Goal: Information Seeking & Learning: Learn about a topic

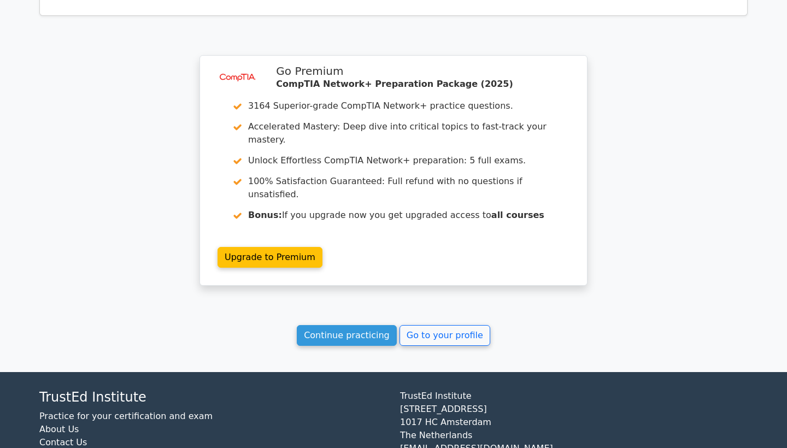
scroll to position [806, 0]
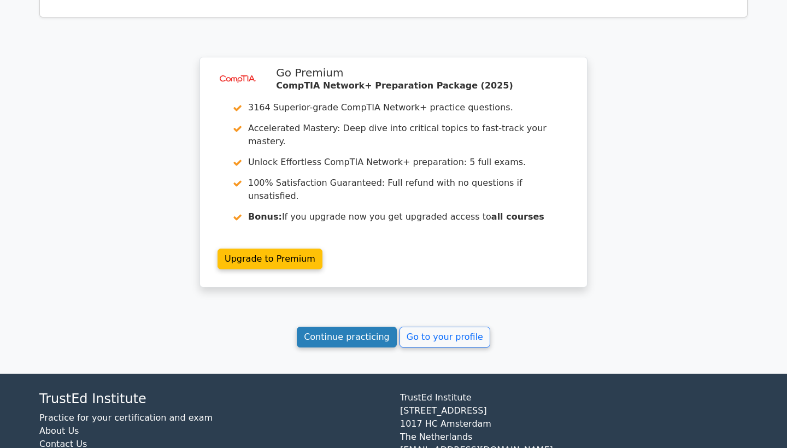
click at [359, 327] on link "Continue practicing" at bounding box center [347, 337] width 100 height 21
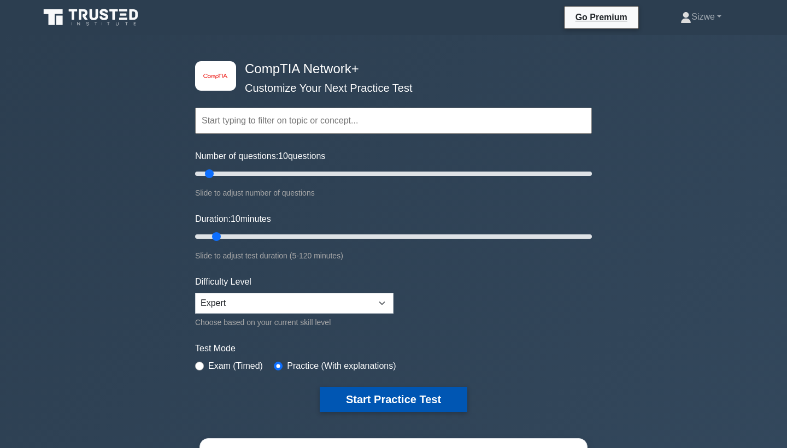
click at [395, 397] on button "Start Practice Test" at bounding box center [394, 399] width 148 height 25
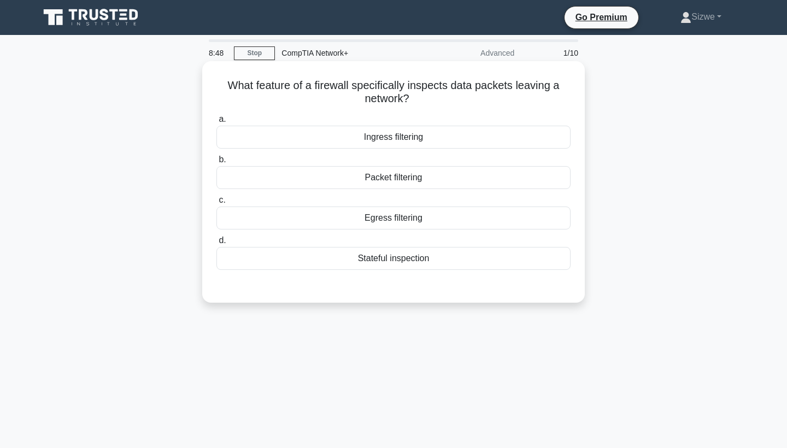
click at [395, 218] on div "Egress filtering" at bounding box center [394, 218] width 354 height 23
click at [217, 204] on input "c. Egress filtering" at bounding box center [217, 200] width 0 height 7
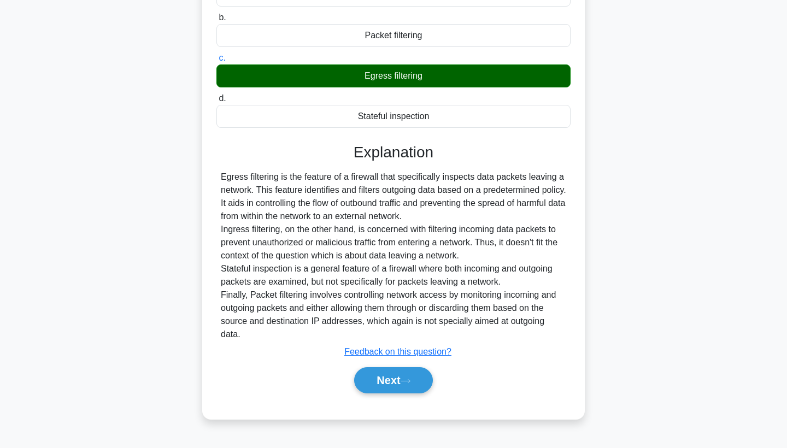
scroll to position [142, 0]
click at [381, 368] on button "Next" at bounding box center [393, 380] width 78 height 26
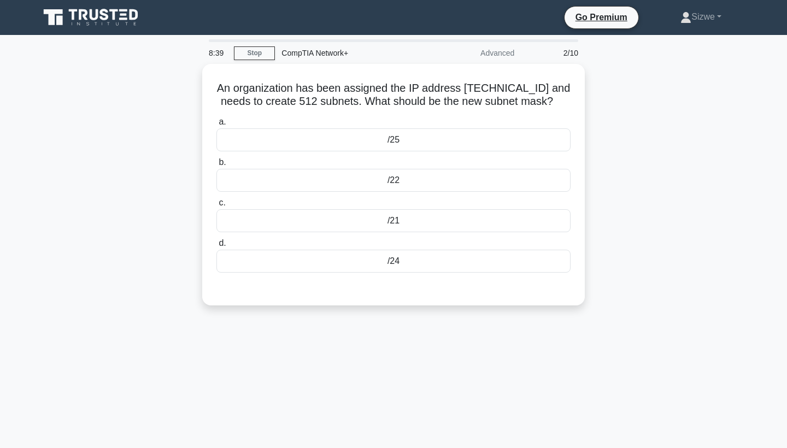
scroll to position [0, 0]
click at [394, 137] on div "/25" at bounding box center [394, 137] width 354 height 23
click at [217, 123] on input "a. /25" at bounding box center [217, 119] width 0 height 7
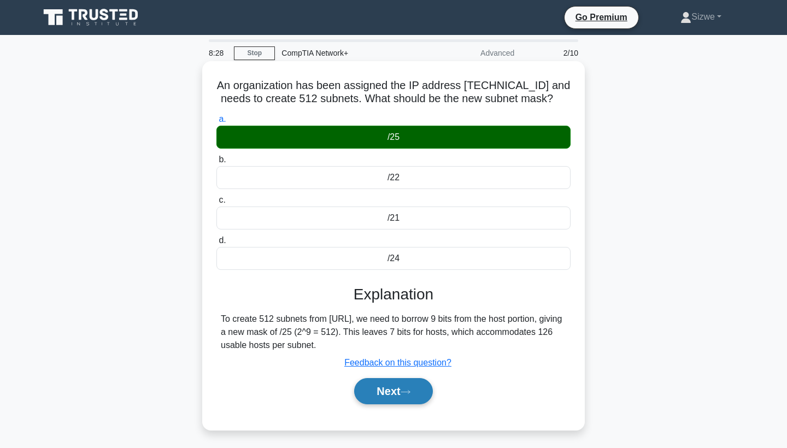
click at [389, 389] on button "Next" at bounding box center [393, 391] width 78 height 26
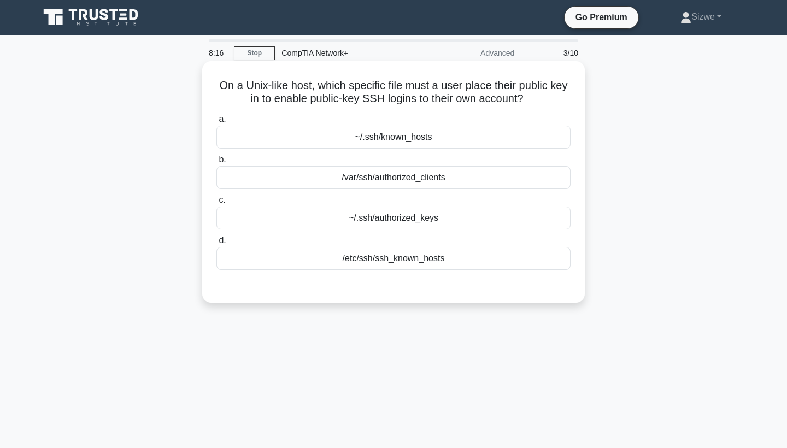
click at [387, 219] on div "~/.ssh/authorized_keys" at bounding box center [394, 218] width 354 height 23
click at [217, 204] on input "c. ~/.ssh/authorized_keys" at bounding box center [217, 200] width 0 height 7
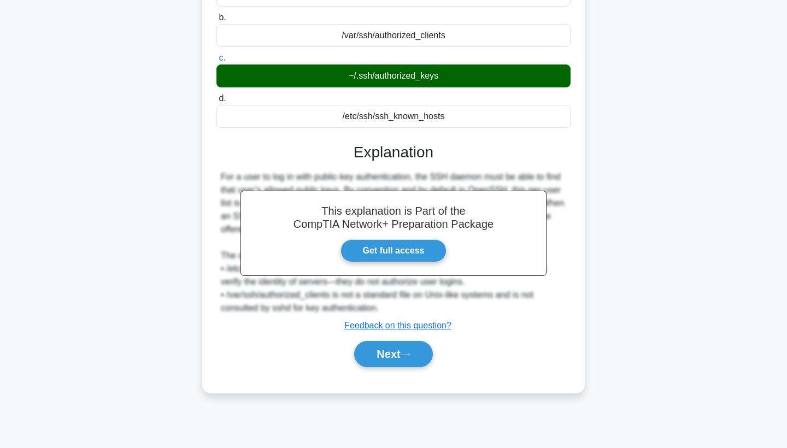
scroll to position [142, 0]
click at [390, 358] on button "Next" at bounding box center [393, 354] width 78 height 26
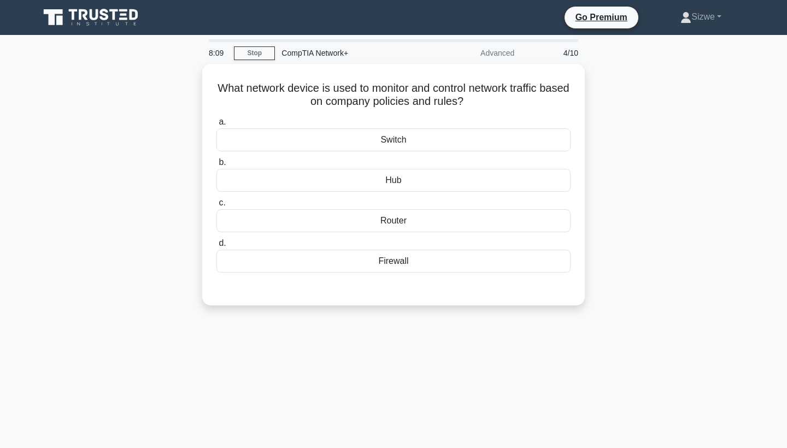
scroll to position [0, 0]
click at [391, 262] on div "Firewall" at bounding box center [394, 258] width 354 height 23
click at [217, 244] on input "d. Firewall" at bounding box center [217, 240] width 0 height 7
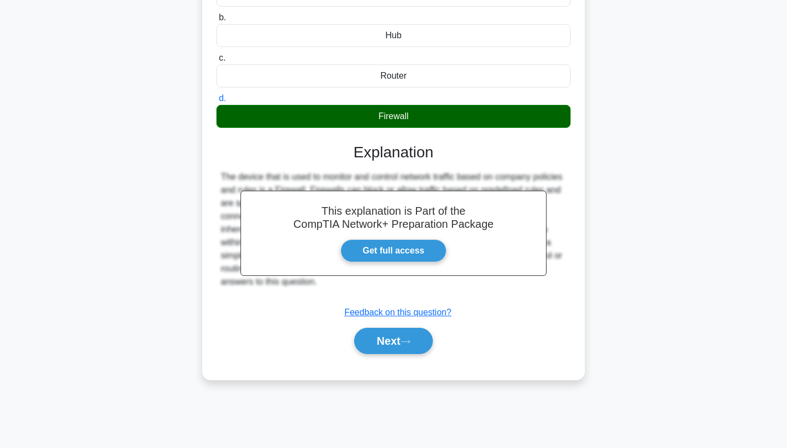
scroll to position [142, 0]
click at [384, 342] on button "Next" at bounding box center [393, 341] width 78 height 26
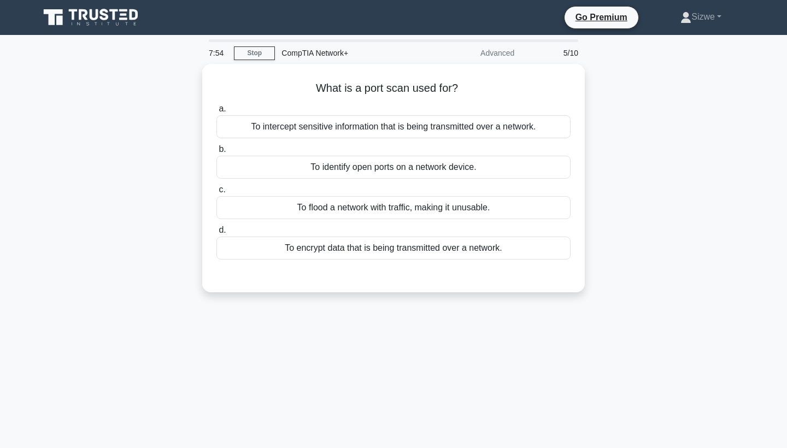
scroll to position [0, 0]
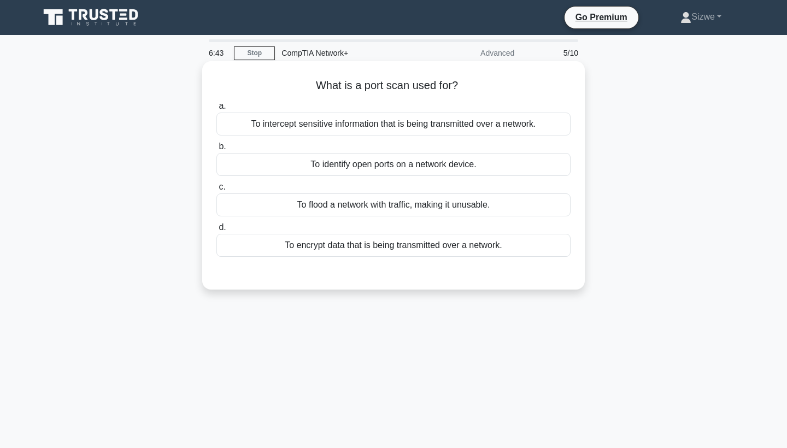
click at [378, 165] on div "To identify open ports on a network device." at bounding box center [394, 164] width 354 height 23
click at [217, 150] on input "b. To identify open ports on a network device." at bounding box center [217, 146] width 0 height 7
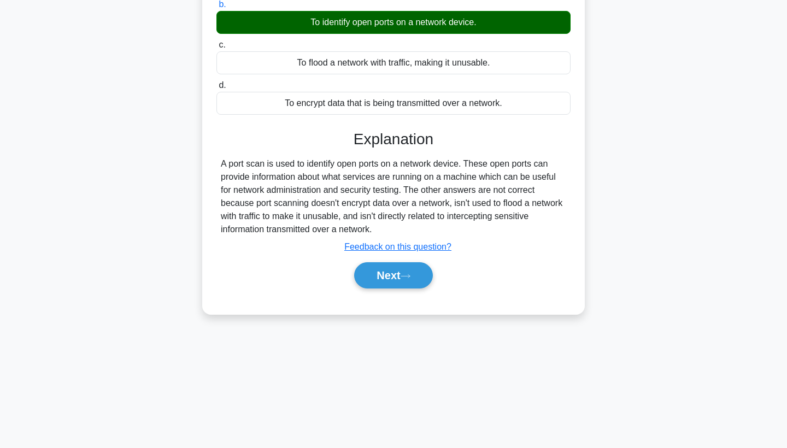
scroll to position [142, 0]
click at [389, 277] on button "Next" at bounding box center [393, 275] width 78 height 26
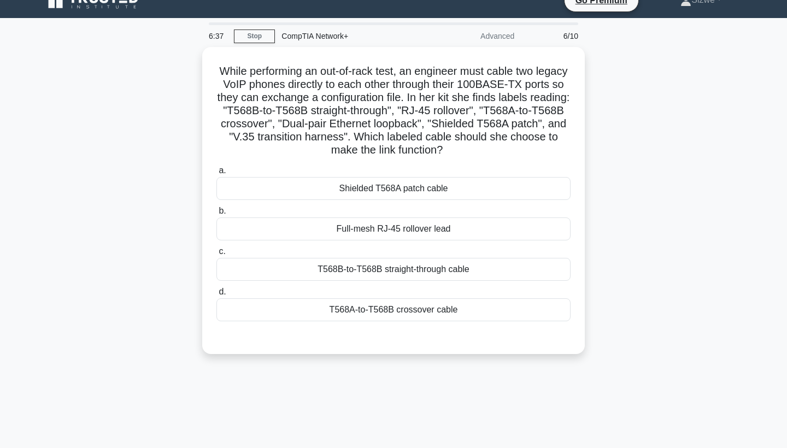
scroll to position [5, 0]
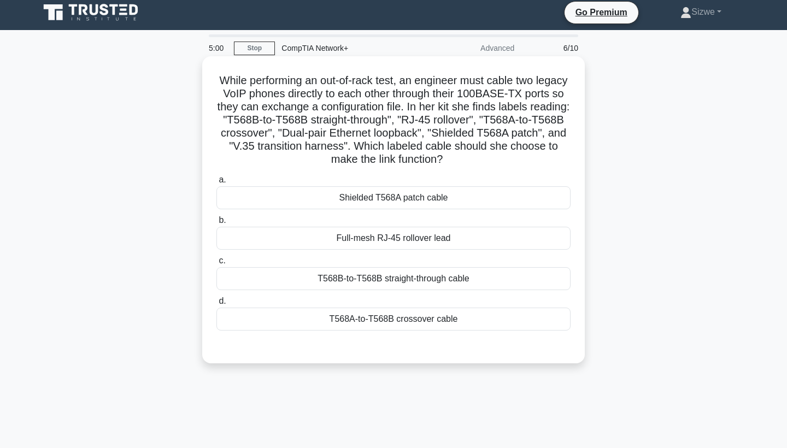
click at [383, 277] on div "T568B-to-T568B straight-through cable" at bounding box center [394, 278] width 354 height 23
click at [217, 265] on input "c. T568B-to-T568B straight-through cable" at bounding box center [217, 261] width 0 height 7
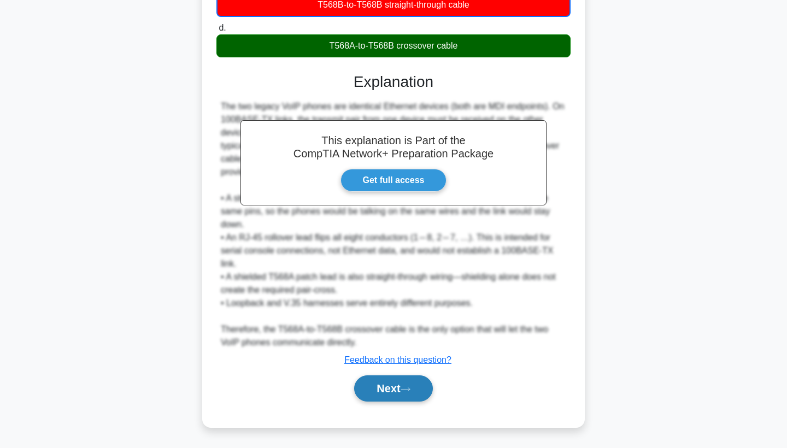
scroll to position [279, 0]
click at [382, 388] on button "Next" at bounding box center [393, 389] width 78 height 26
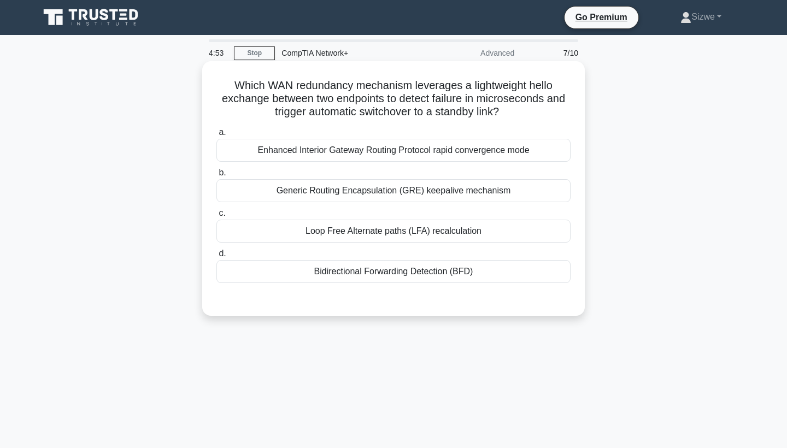
scroll to position [0, 0]
click at [380, 191] on div "Generic Routing Encapsulation (GRE) keepalive mechanism" at bounding box center [394, 190] width 354 height 23
click at [217, 177] on input "b. Generic Routing Encapsulation (GRE) keepalive mechanism" at bounding box center [217, 172] width 0 height 7
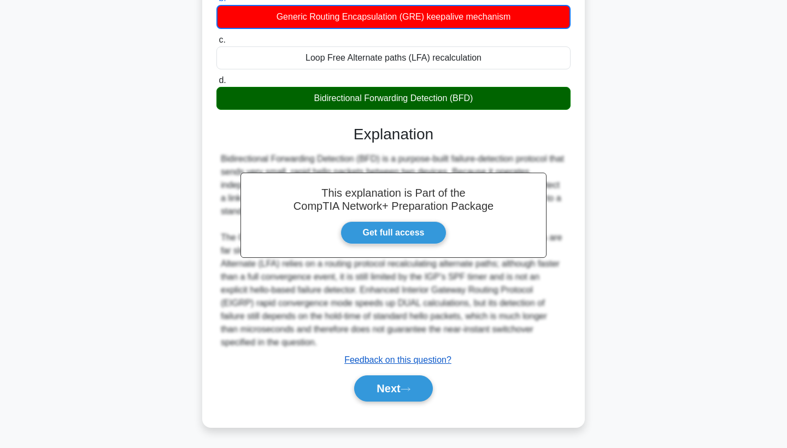
scroll to position [174, 0]
click at [380, 385] on button "Next" at bounding box center [393, 389] width 78 height 26
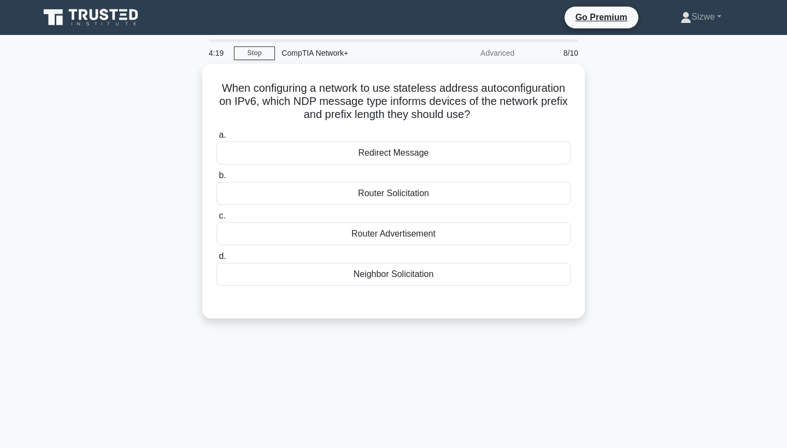
scroll to position [0, 0]
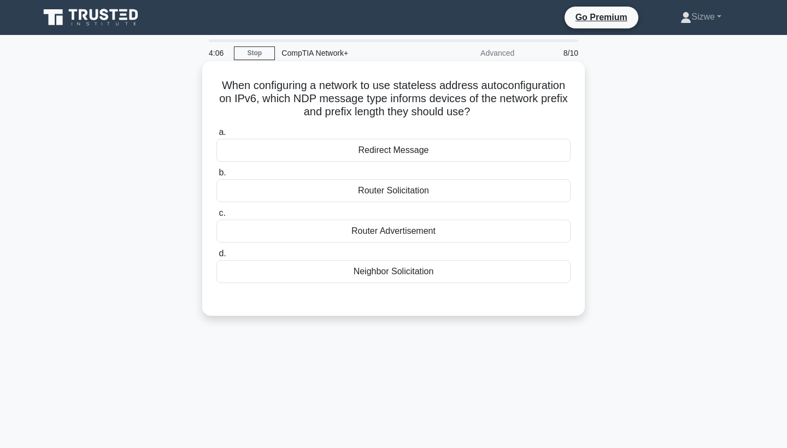
click at [388, 268] on div "Neighbor Solicitation" at bounding box center [394, 271] width 354 height 23
click at [217, 258] on input "d. Neighbor Solicitation" at bounding box center [217, 253] width 0 height 7
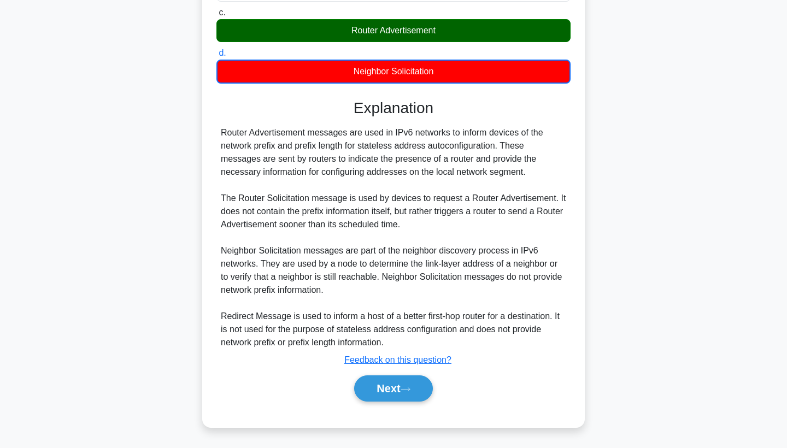
scroll to position [201, 0]
click at [374, 389] on button "Next" at bounding box center [393, 389] width 78 height 26
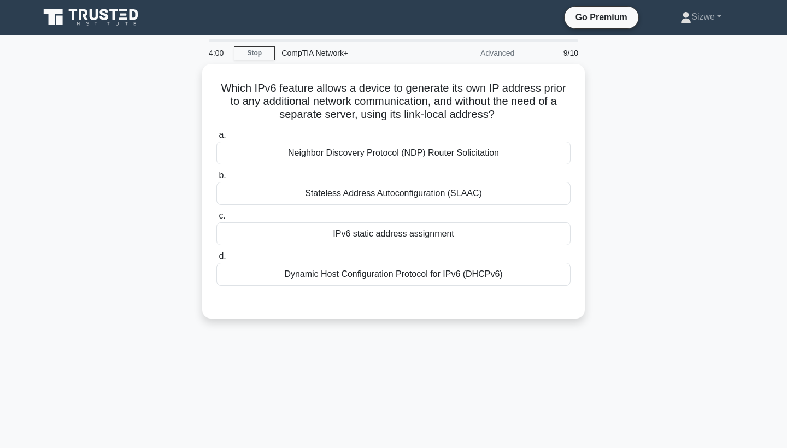
scroll to position [0, 0]
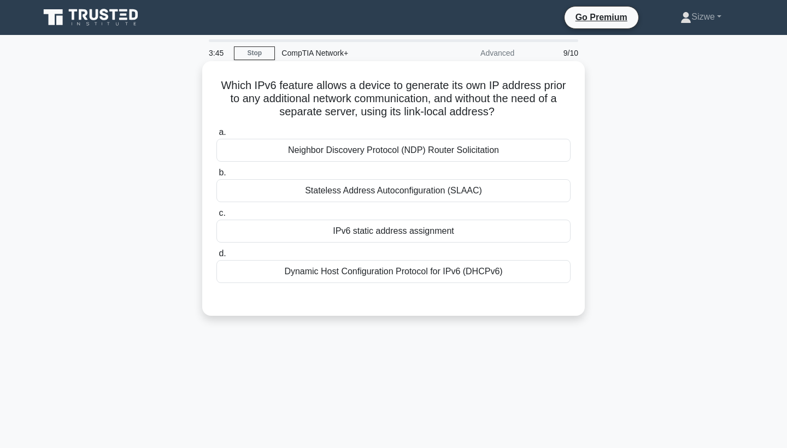
click at [407, 198] on div "Stateless Address Autoconfiguration (SLAAC)" at bounding box center [394, 190] width 354 height 23
click at [217, 177] on input "b. Stateless Address Autoconfiguration (SLAAC)" at bounding box center [217, 172] width 0 height 7
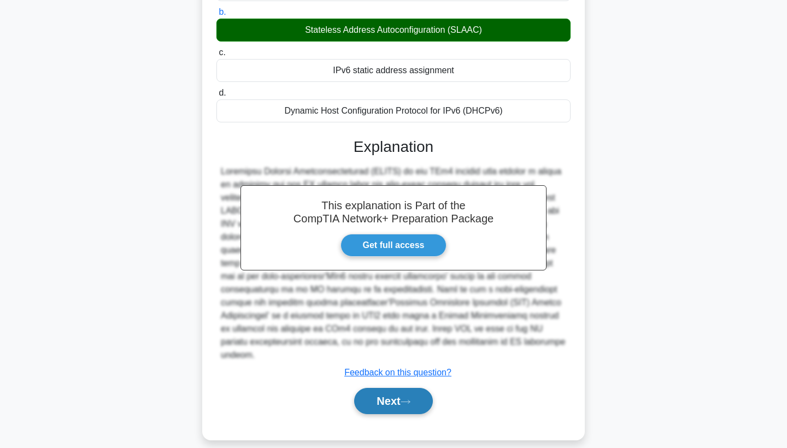
scroll to position [160, 0]
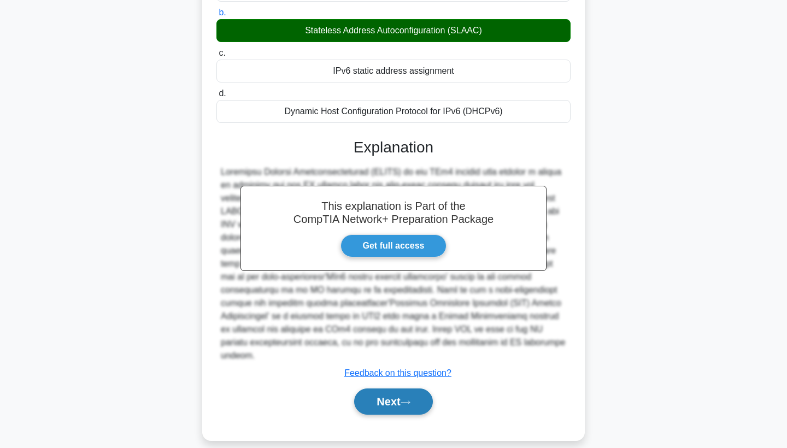
click at [376, 390] on button "Next" at bounding box center [393, 402] width 78 height 26
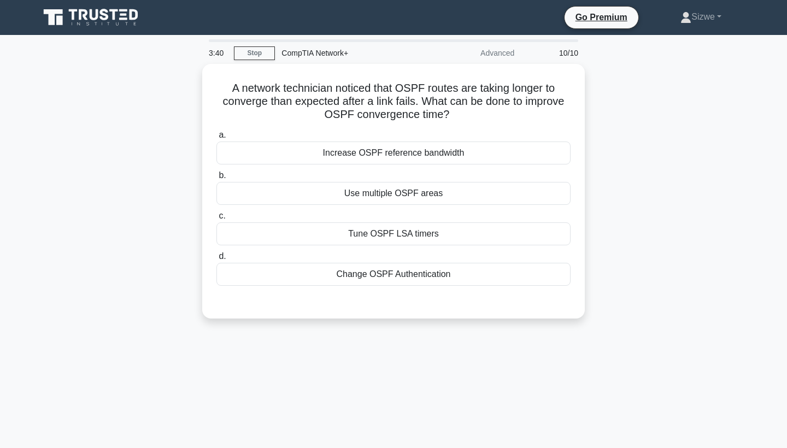
scroll to position [0, 0]
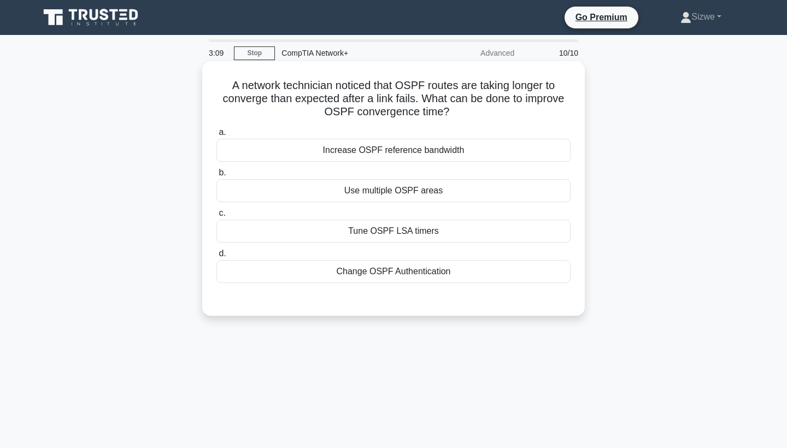
click at [392, 150] on div "Increase OSPF reference bandwidth" at bounding box center [394, 150] width 354 height 23
click at [217, 136] on input "a. Increase OSPF reference bandwidth" at bounding box center [217, 132] width 0 height 7
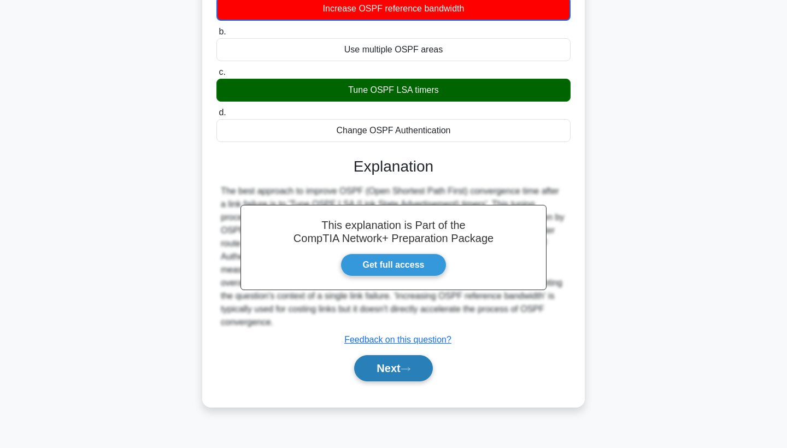
scroll to position [142, 0]
click at [388, 365] on button "Next" at bounding box center [393, 368] width 78 height 26
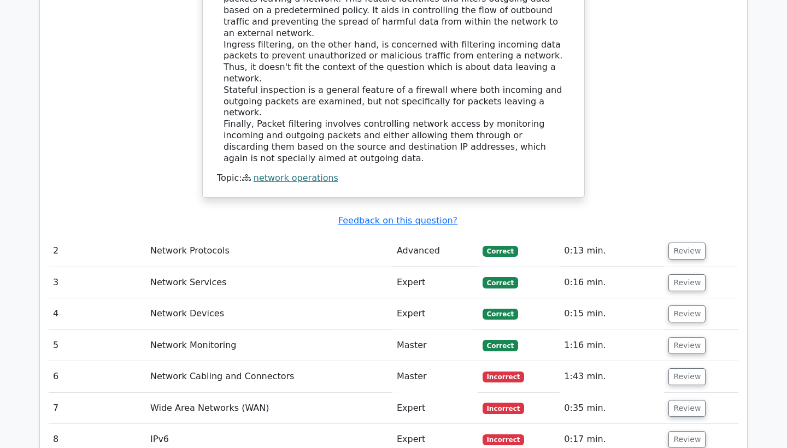
scroll to position [1234, 0]
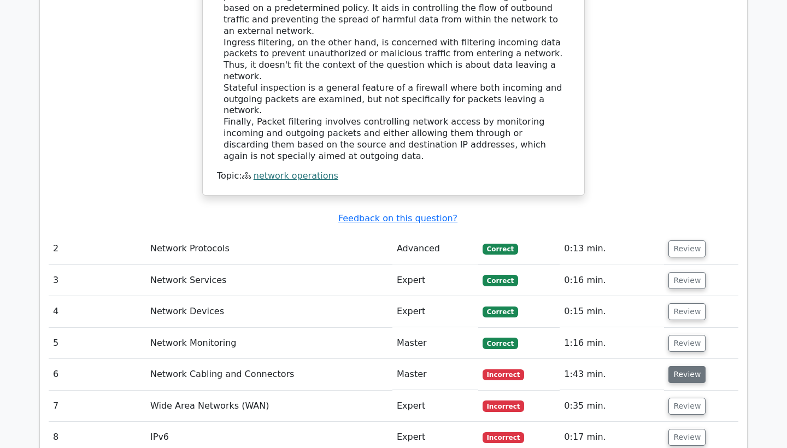
click at [677, 366] on button "Review" at bounding box center [687, 374] width 37 height 17
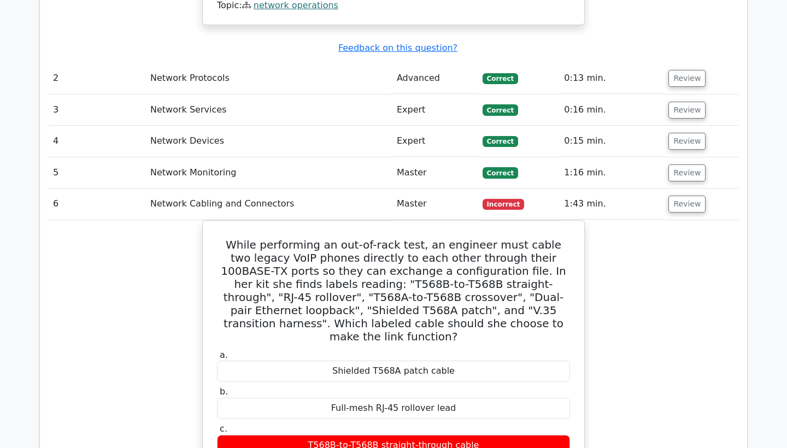
scroll to position [1413, 0]
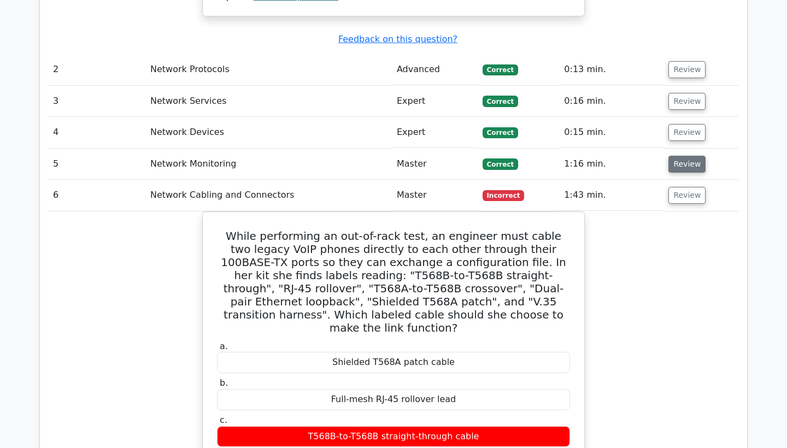
click at [692, 156] on button "Review" at bounding box center [687, 164] width 37 height 17
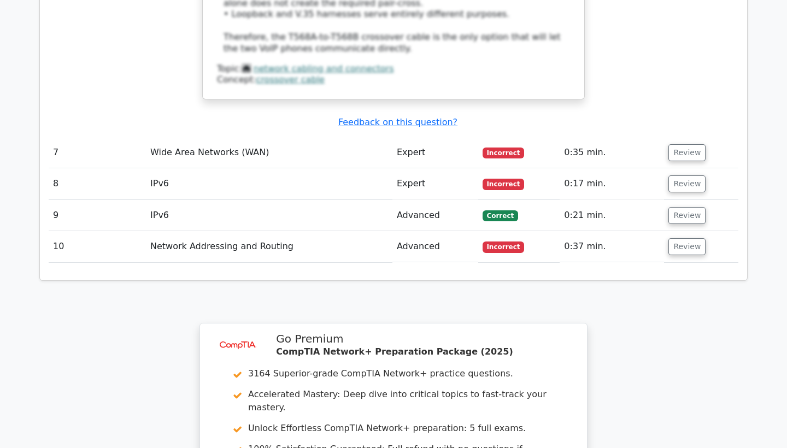
scroll to position [2494, 0]
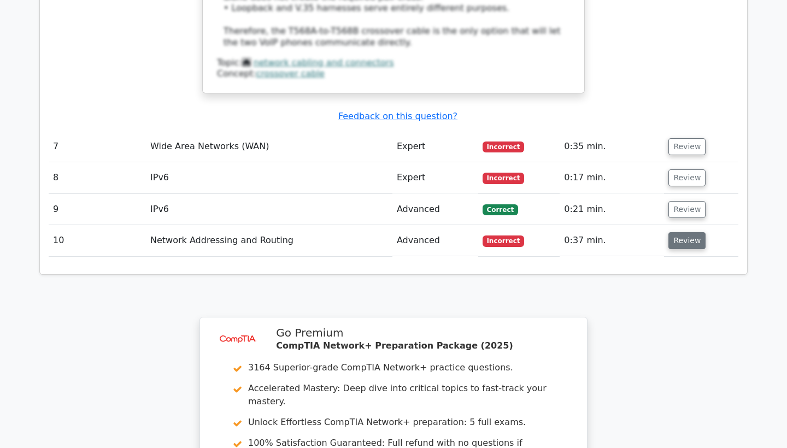
click at [683, 232] on button "Review" at bounding box center [687, 240] width 37 height 17
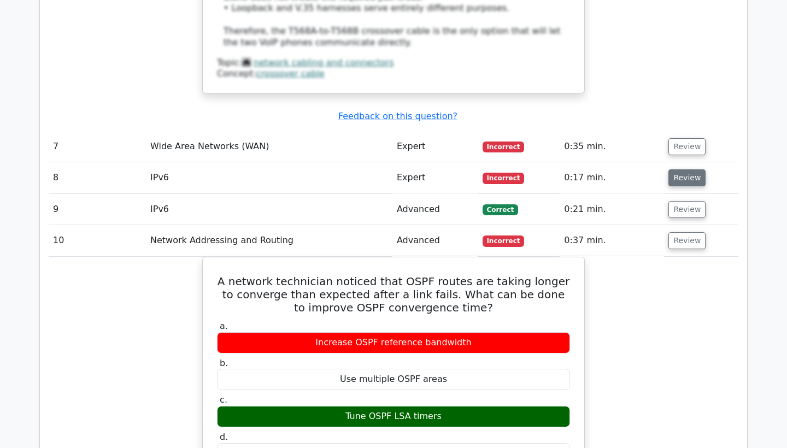
click at [677, 169] on button "Review" at bounding box center [687, 177] width 37 height 17
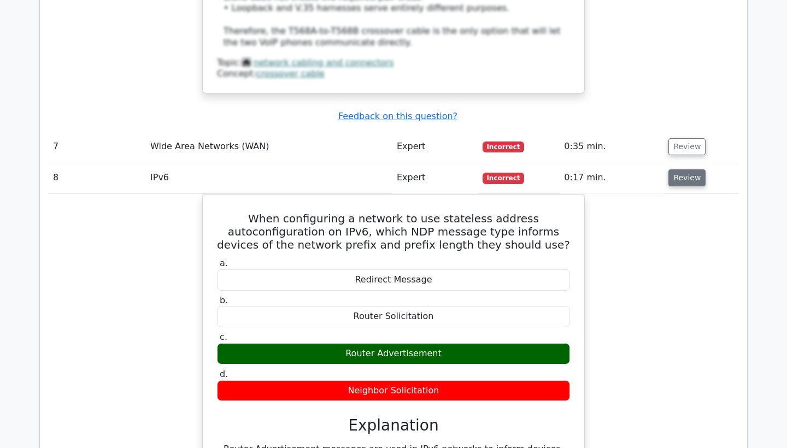
click at [677, 169] on button "Review" at bounding box center [687, 177] width 37 height 17
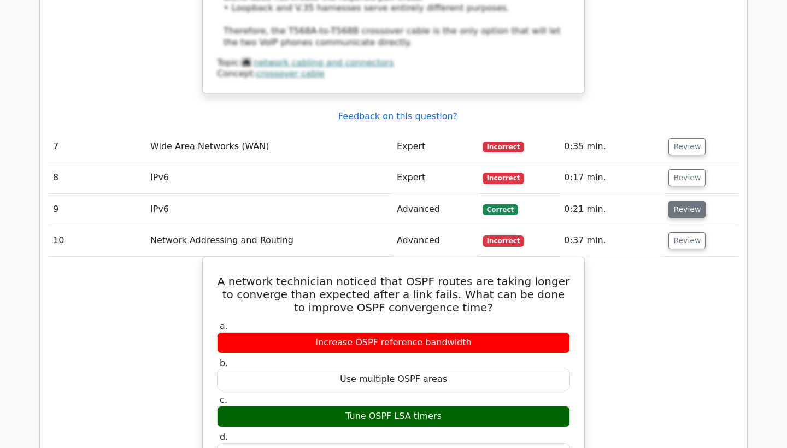
click at [679, 201] on button "Review" at bounding box center [687, 209] width 37 height 17
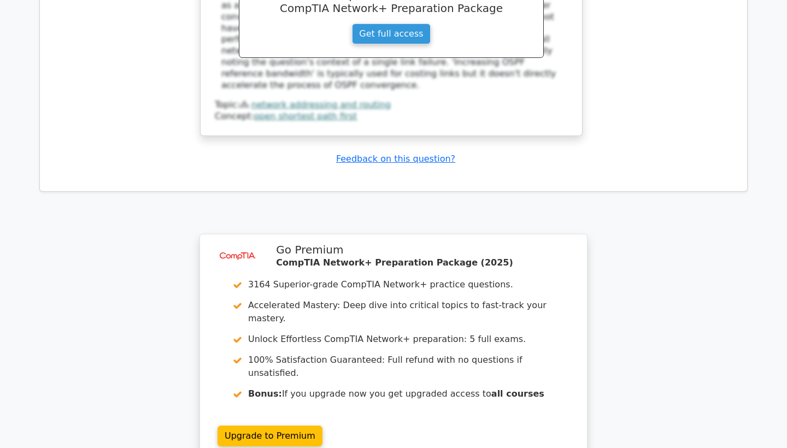
scroll to position [3584, 0]
